Goal: Check status: Check status

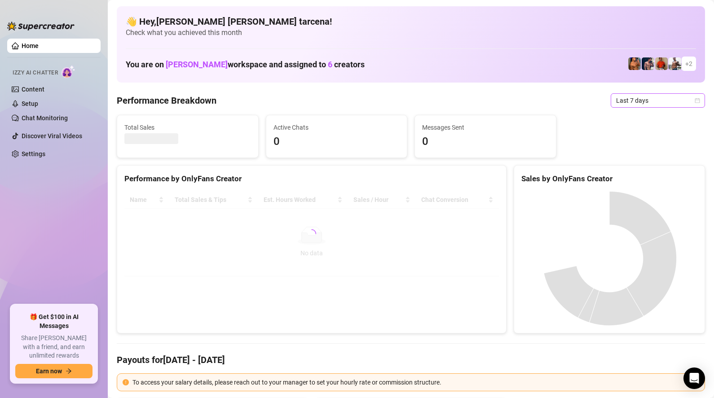
click at [635, 100] on span "Last 7 days" at bounding box center [658, 100] width 84 height 13
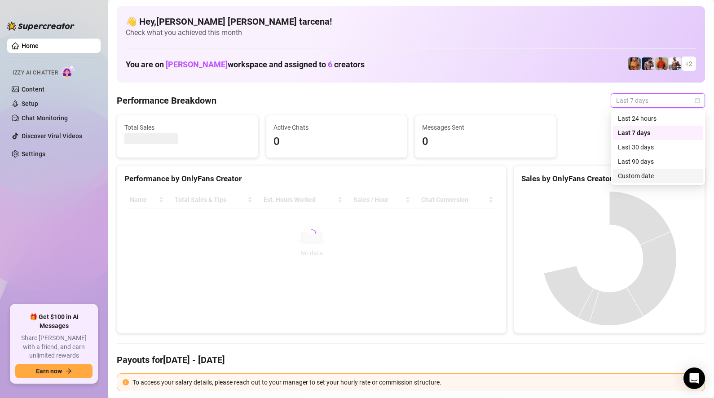
click at [643, 177] on div "Custom date" at bounding box center [658, 176] width 80 height 10
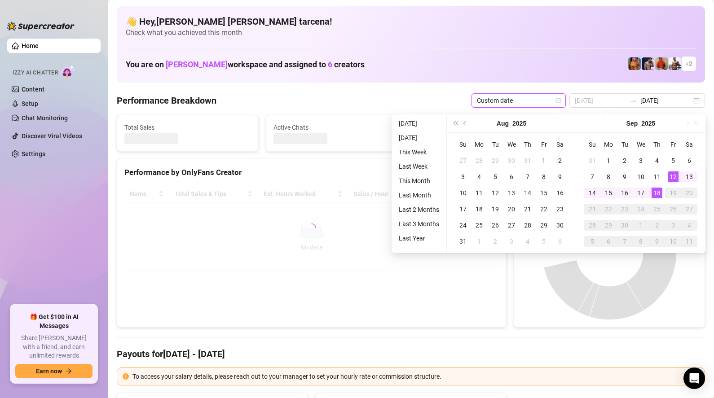
type input "[DATE]"
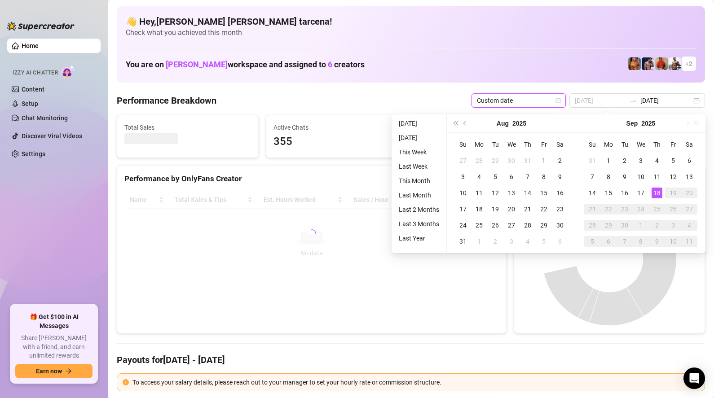
click at [659, 189] on div "18" at bounding box center [657, 193] width 11 height 11
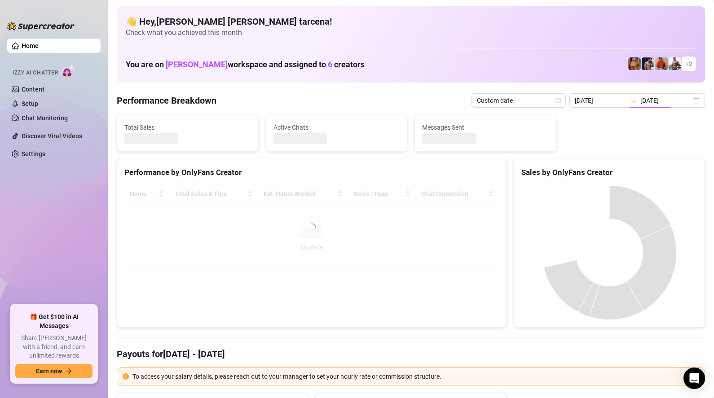
type input "[DATE]"
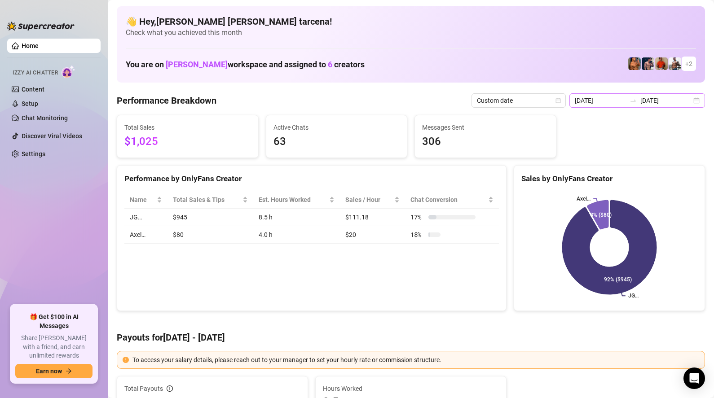
click at [638, 106] on div "2025-09-18 2025-09-18" at bounding box center [637, 100] width 136 height 14
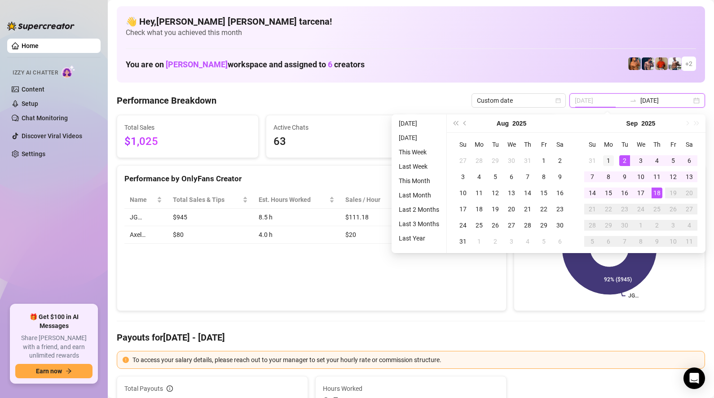
type input "2025-09-01"
click at [609, 156] on div "1" at bounding box center [608, 160] width 11 height 11
type input "[DATE]"
click at [657, 192] on div "18" at bounding box center [657, 193] width 11 height 11
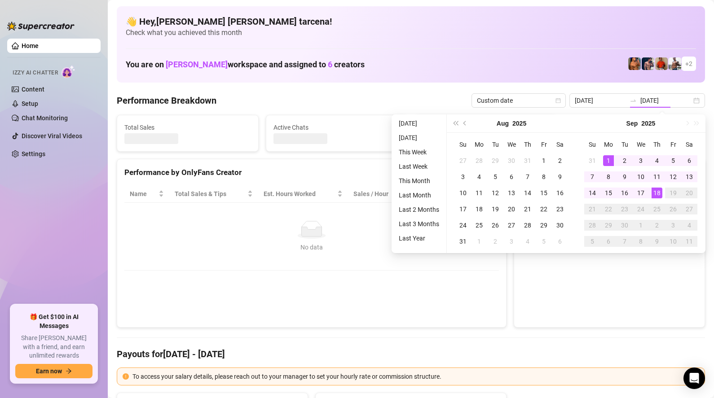
type input "2025-09-01"
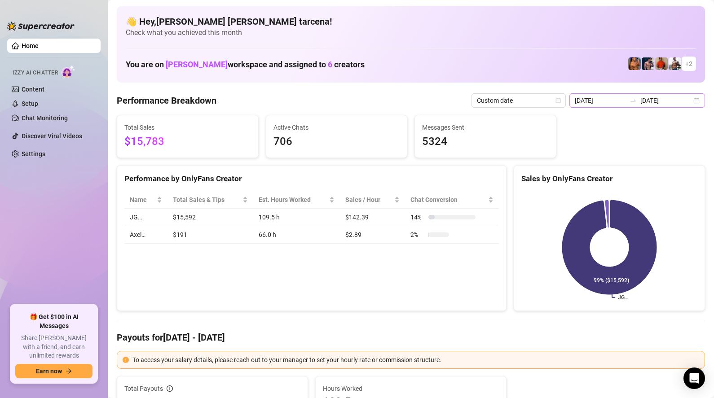
click at [637, 103] on div at bounding box center [633, 100] width 14 height 7
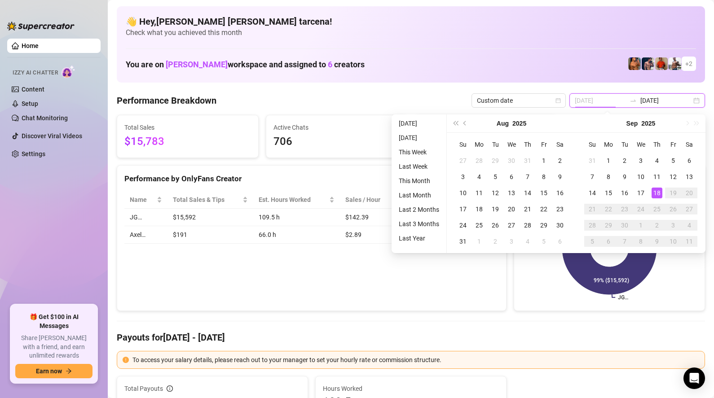
type input "[DATE]"
click at [657, 190] on div "18" at bounding box center [657, 193] width 11 height 11
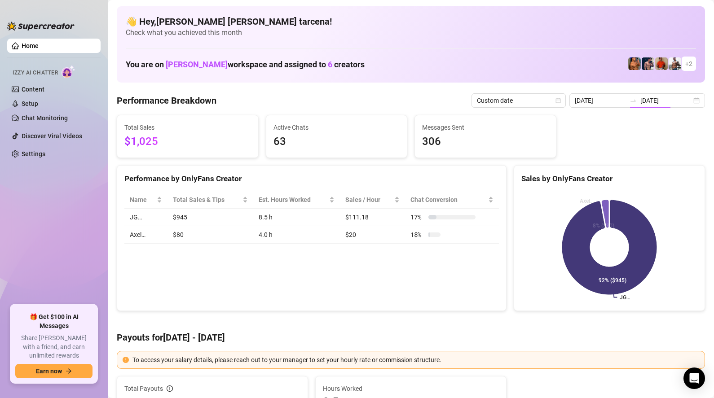
type input "[DATE]"
